Goal: Task Accomplishment & Management: Manage account settings

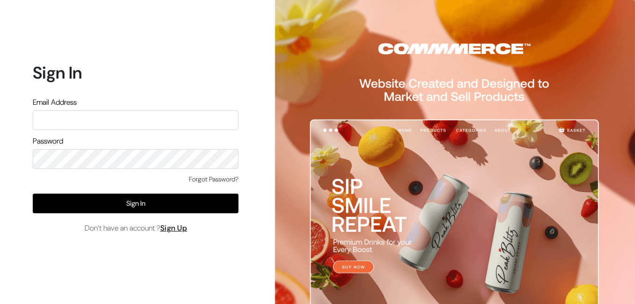
click at [101, 124] on input "text" at bounding box center [136, 120] width 206 height 20
type input "[EMAIL_ADDRESS][DOMAIN_NAME]"
click at [204, 179] on link "Forgot Password?" at bounding box center [214, 179] width 50 height 10
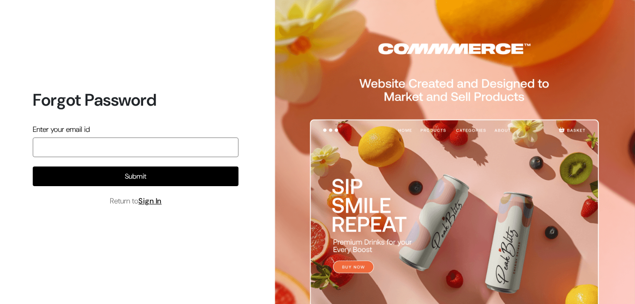
click at [157, 148] on input "email" at bounding box center [136, 147] width 206 height 20
type input "[EMAIL_ADDRESS][DOMAIN_NAME]"
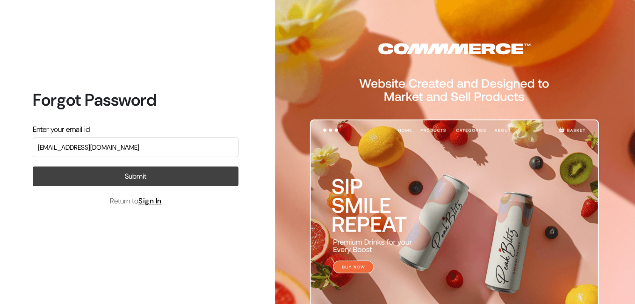
click at [116, 182] on button "Submit" at bounding box center [136, 176] width 206 height 20
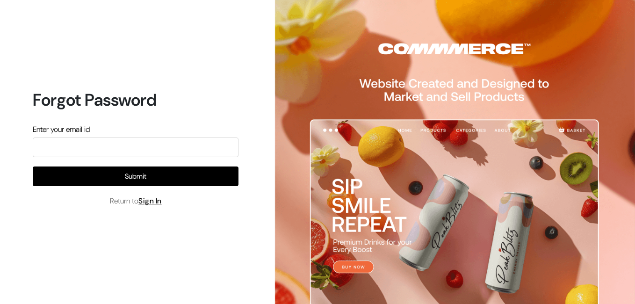
click at [90, 137] on div "Enter your email id" at bounding box center [136, 140] width 206 height 33
click at [90, 145] on input "email" at bounding box center [136, 147] width 206 height 20
type input "[EMAIL_ADDRESS][DOMAIN_NAME]"
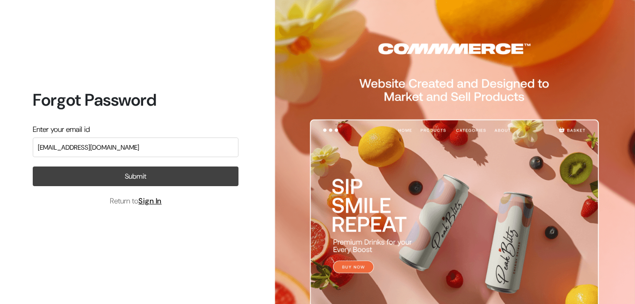
click at [98, 181] on button "Submit" at bounding box center [136, 176] width 206 height 20
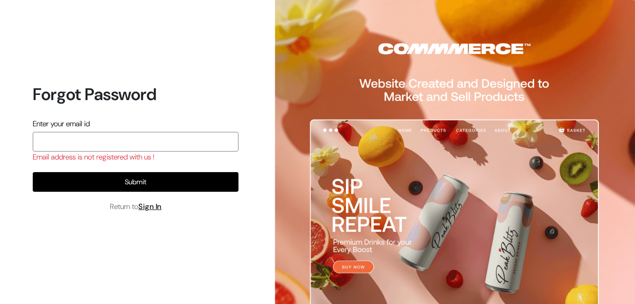
click at [89, 145] on input "email" at bounding box center [136, 142] width 206 height 20
click at [130, 145] on input "email" at bounding box center [136, 142] width 206 height 20
click at [183, 139] on input "[EMAIL_ADDRESS][DOMAIN_NAME]" at bounding box center [136, 142] width 206 height 20
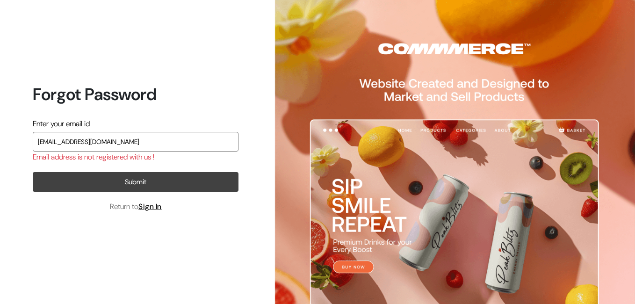
type input "[EMAIL_ADDRESS][DOMAIN_NAME]"
click at [137, 180] on button "Submit" at bounding box center [136, 182] width 206 height 20
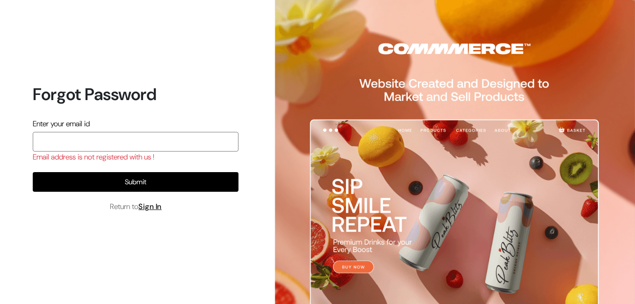
click at [131, 143] on input "email" at bounding box center [136, 142] width 206 height 20
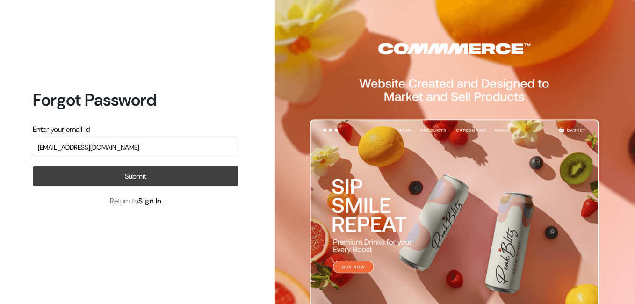
click at [89, 174] on button "Submit" at bounding box center [136, 176] width 206 height 20
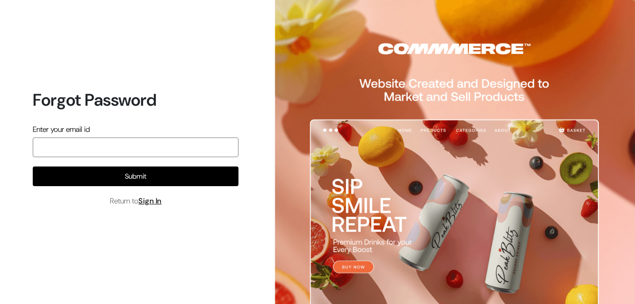
click at [147, 145] on input "email" at bounding box center [136, 147] width 206 height 20
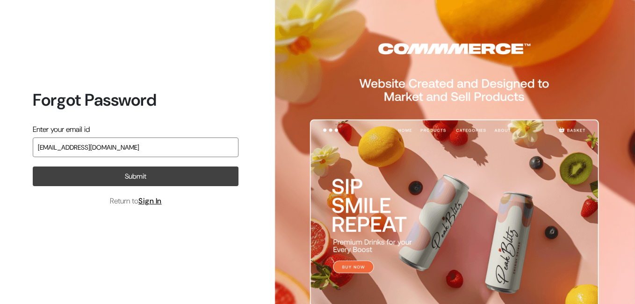
type input "ashwindevadiga001@gmail.com"
click at [142, 174] on button "Submit" at bounding box center [136, 176] width 206 height 20
